Goal: Information Seeking & Learning: Learn about a topic

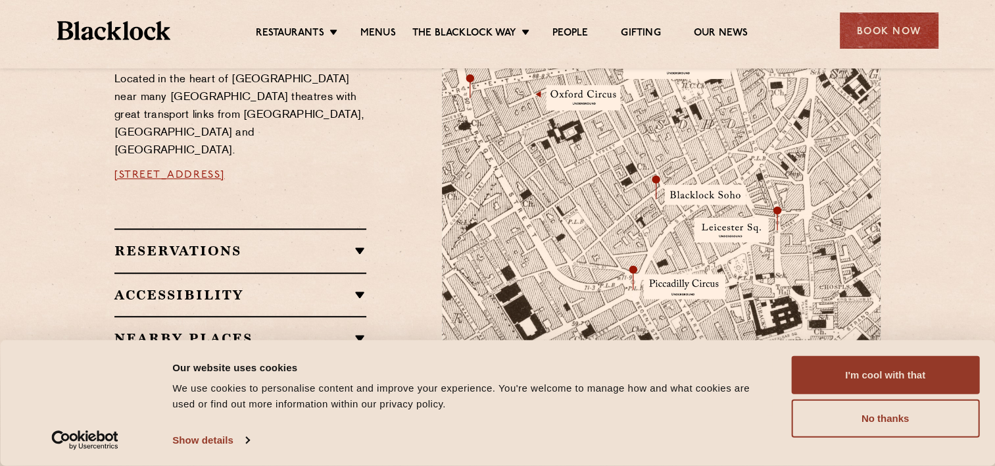
scroll to position [789, 0]
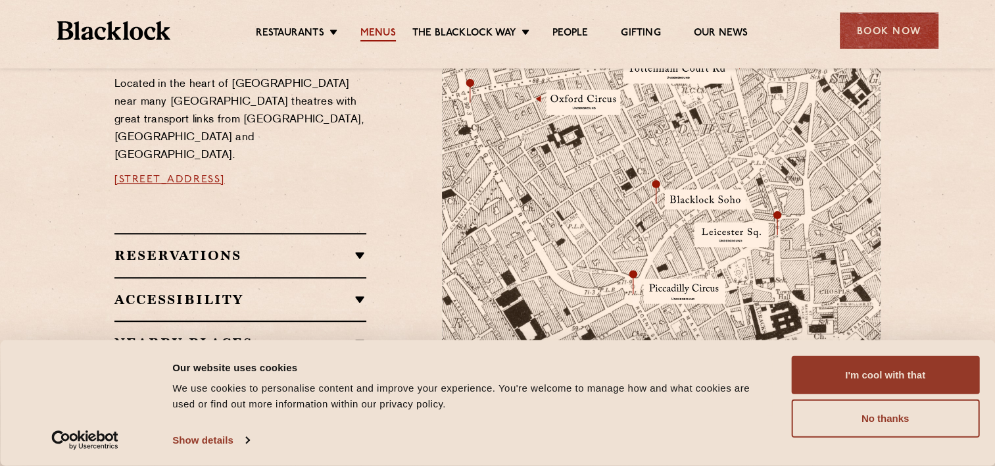
click at [385, 34] on link "Menus" at bounding box center [378, 34] width 36 height 14
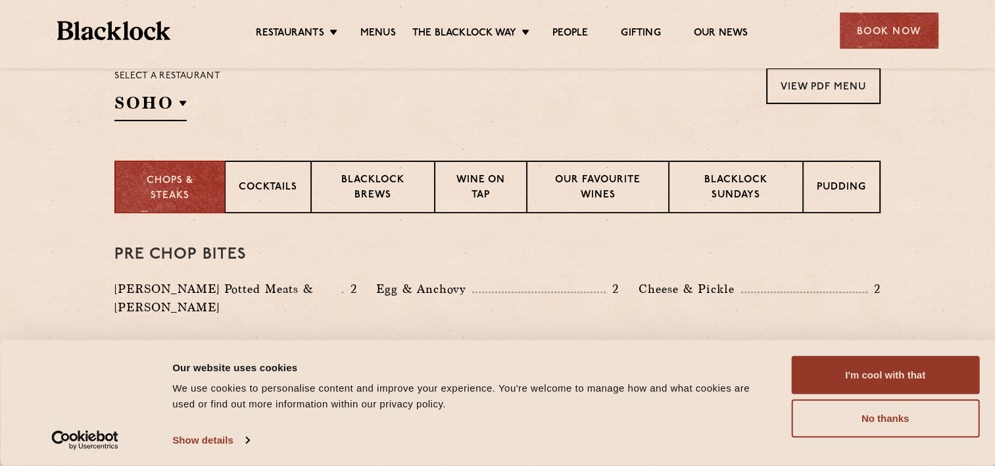
scroll to position [526, 0]
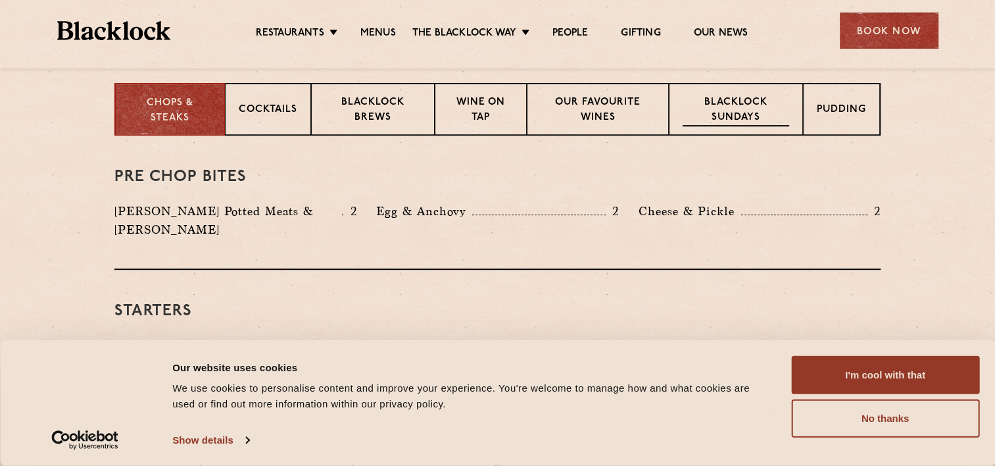
click at [742, 95] on p "Blacklock Sundays" at bounding box center [735, 110] width 107 height 31
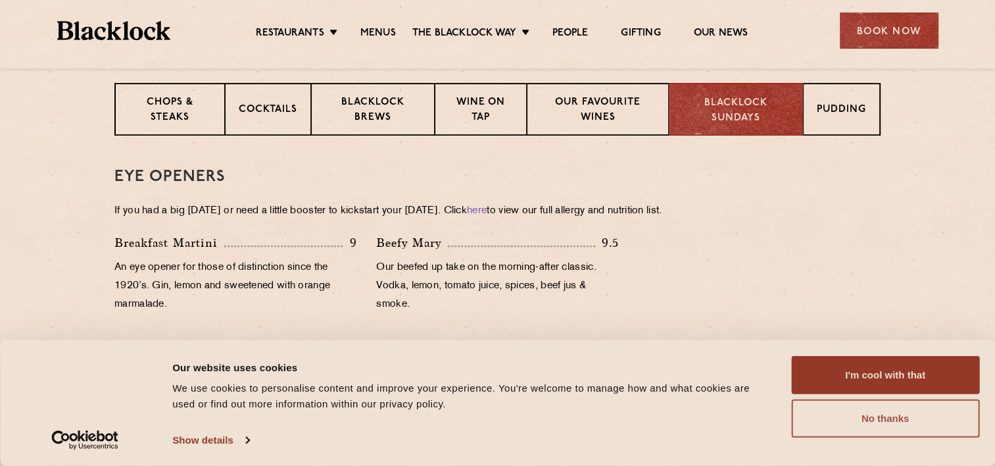
click at [926, 418] on button "No thanks" at bounding box center [885, 418] width 188 height 38
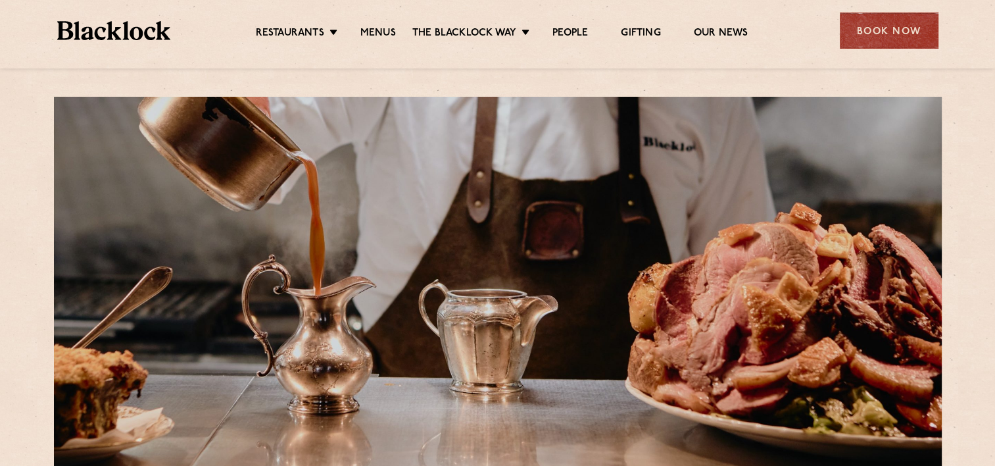
scroll to position [0, 0]
